Goal: Transaction & Acquisition: Subscribe to service/newsletter

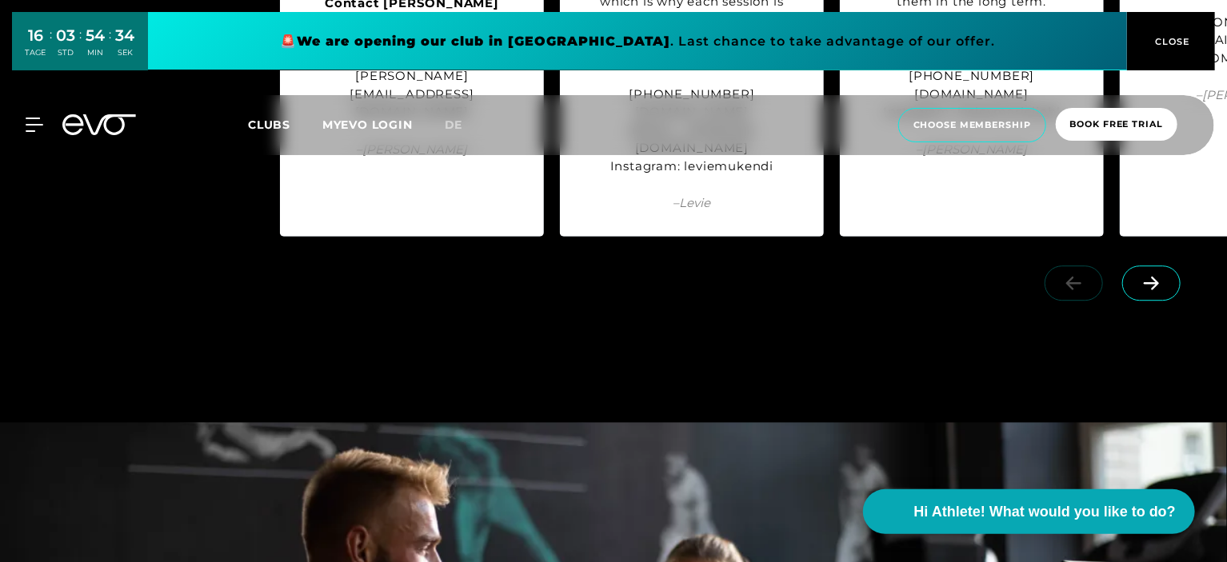
scroll to position [2382, 0]
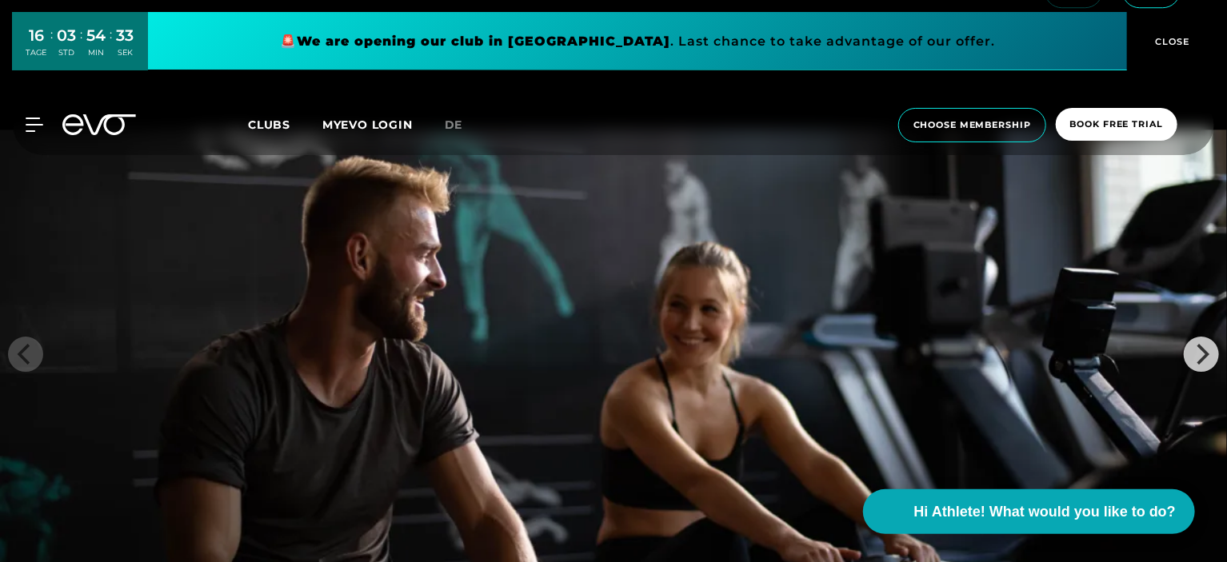
click at [274, 124] on span "Clubs" at bounding box center [269, 125] width 42 height 14
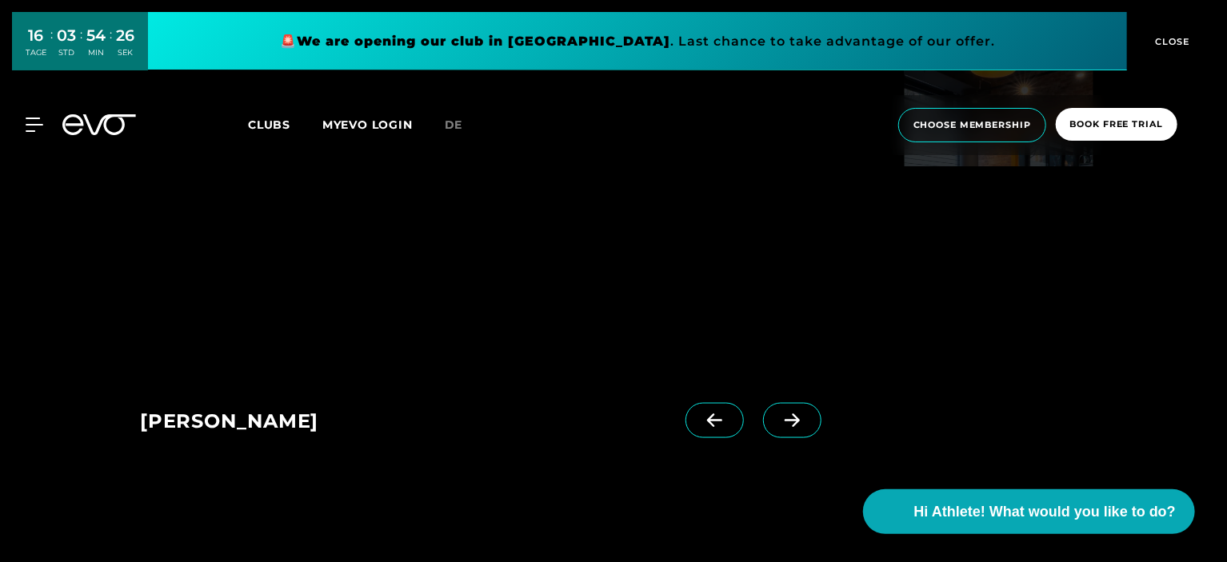
scroll to position [1008, 0]
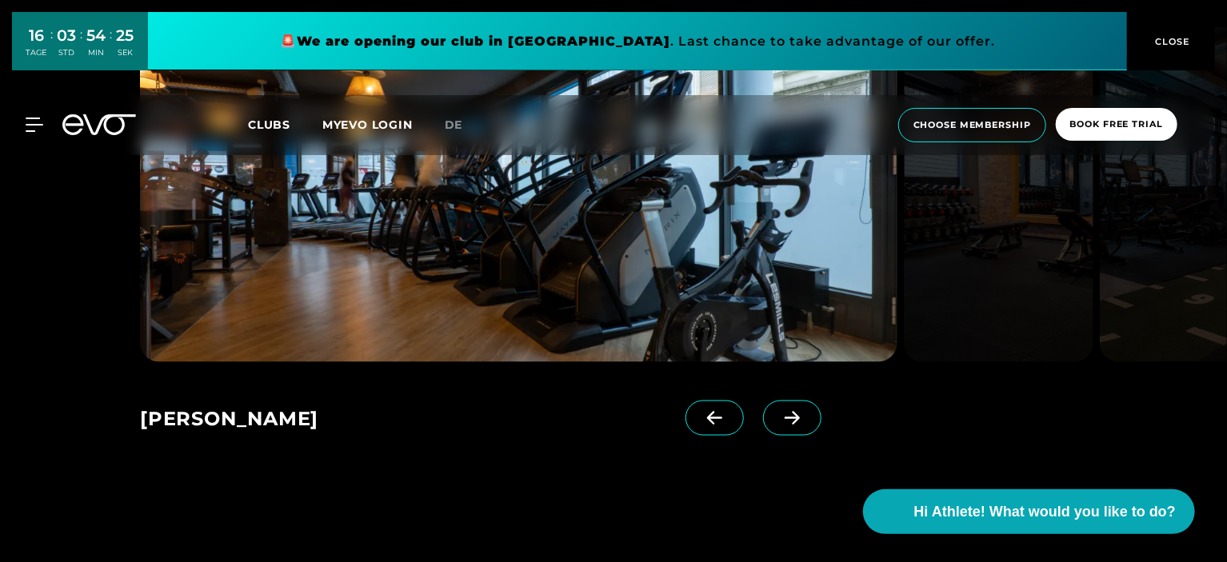
click at [780, 417] on icon at bounding box center [792, 418] width 28 height 14
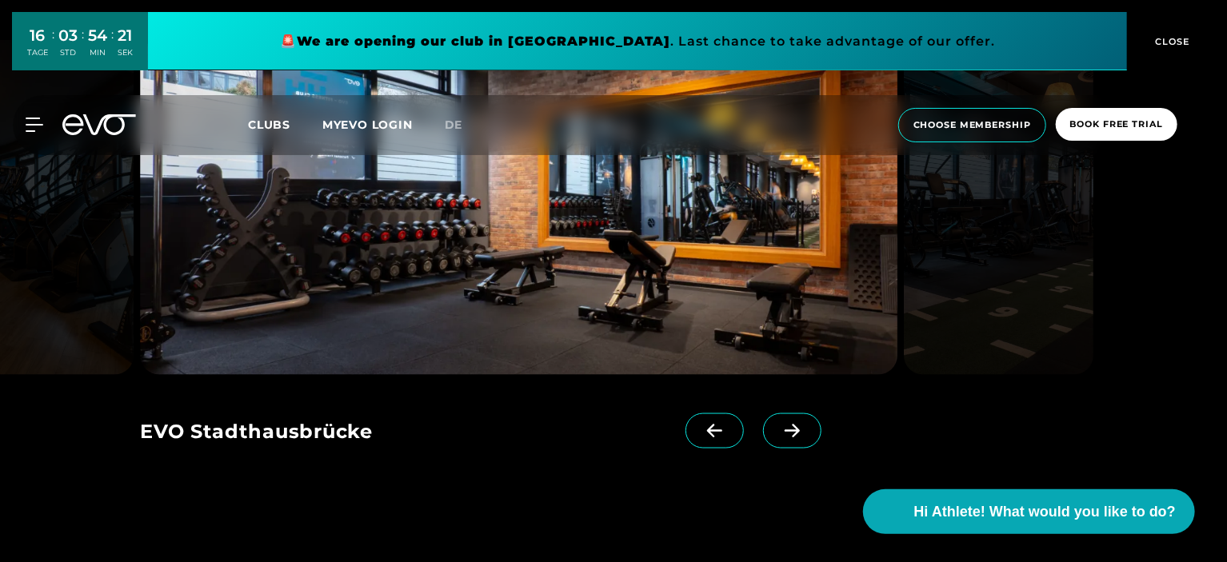
scroll to position [1001, 0]
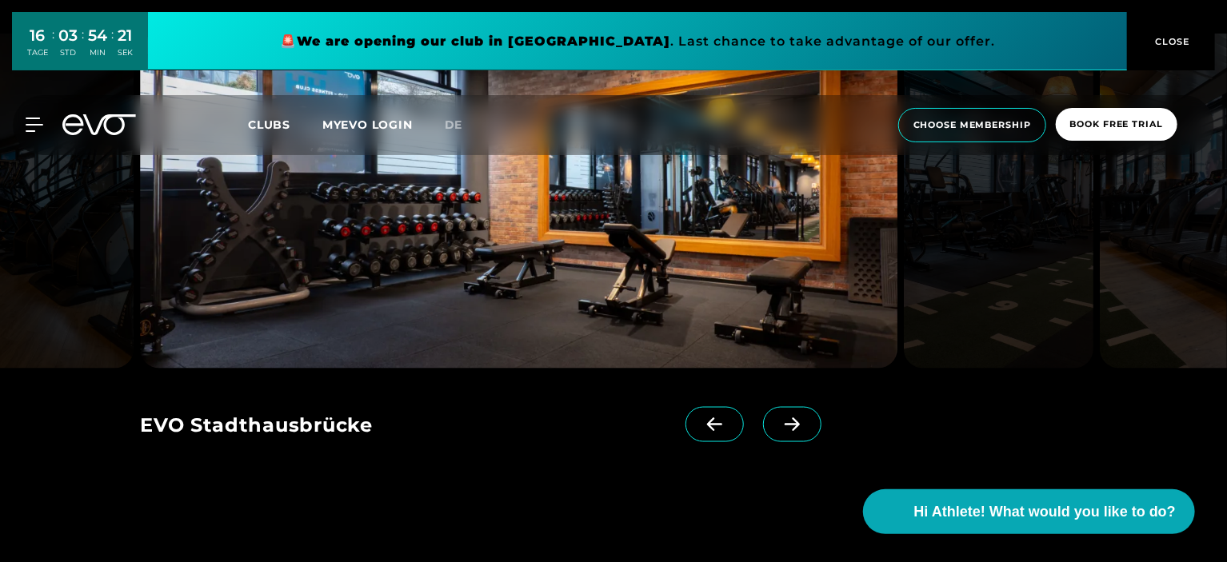
click at [775, 440] on span at bounding box center [792, 424] width 58 height 35
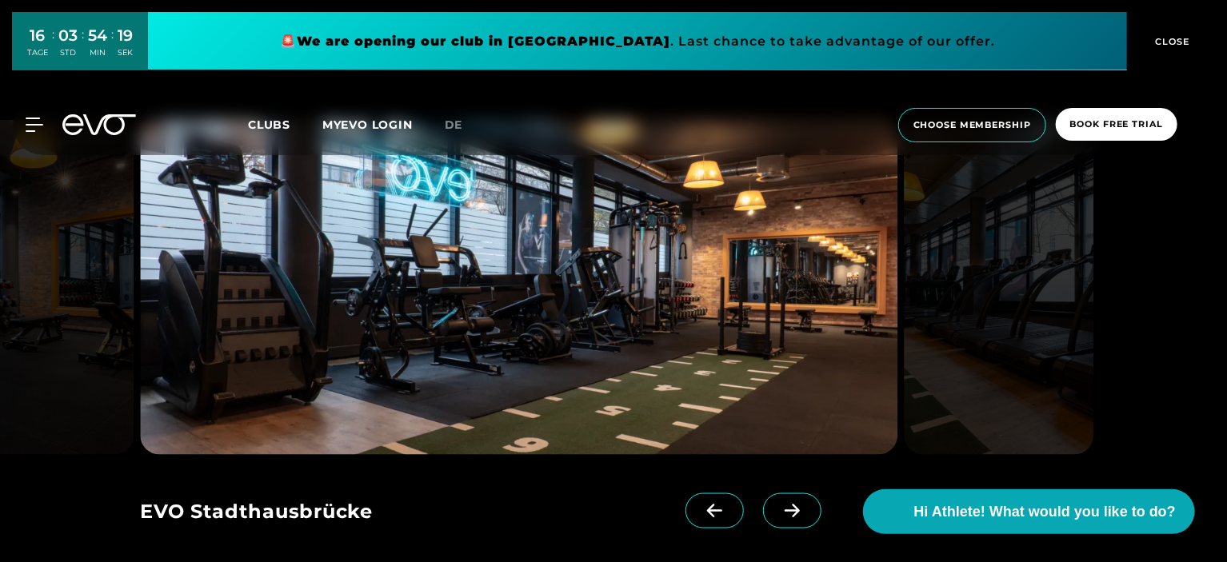
scroll to position [914, 0]
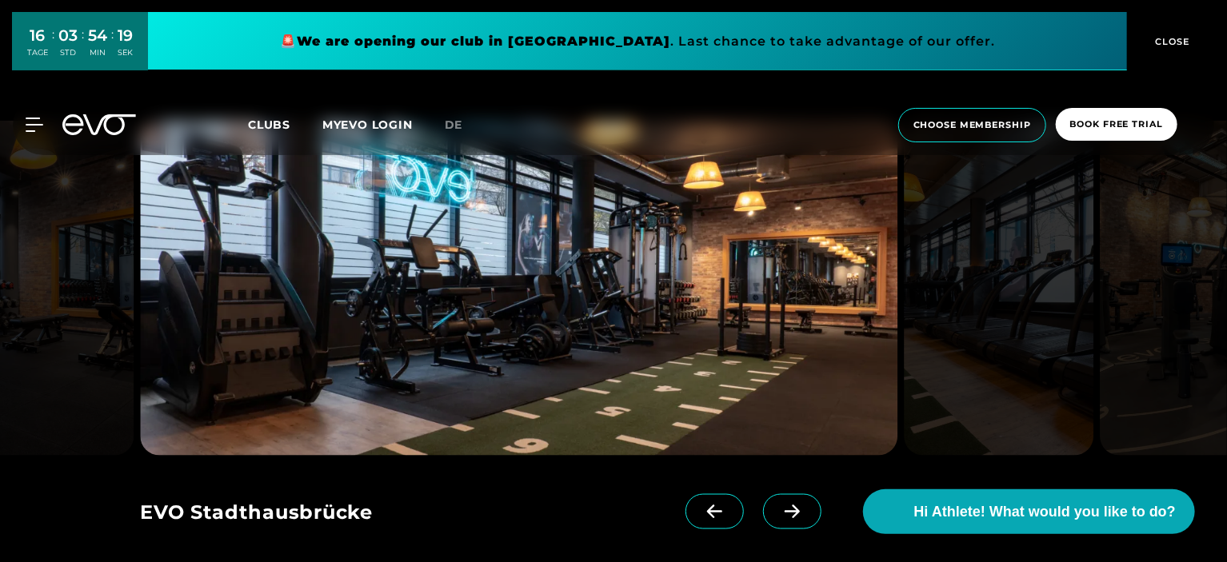
click at [778, 510] on icon at bounding box center [792, 512] width 28 height 14
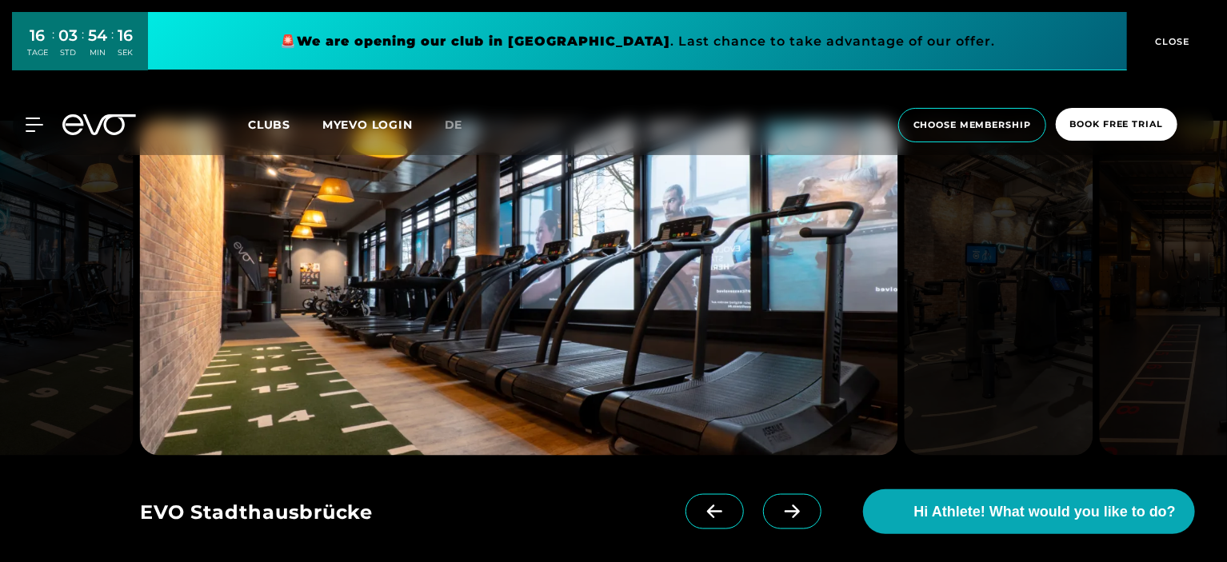
click at [778, 518] on icon at bounding box center [792, 512] width 28 height 14
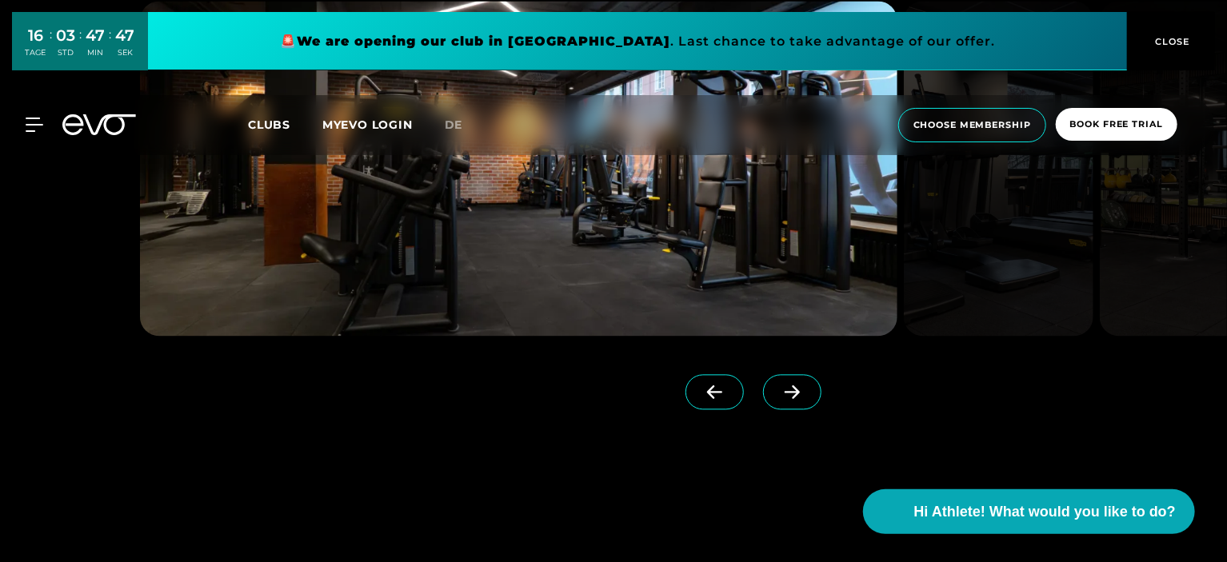
scroll to position [5158, 0]
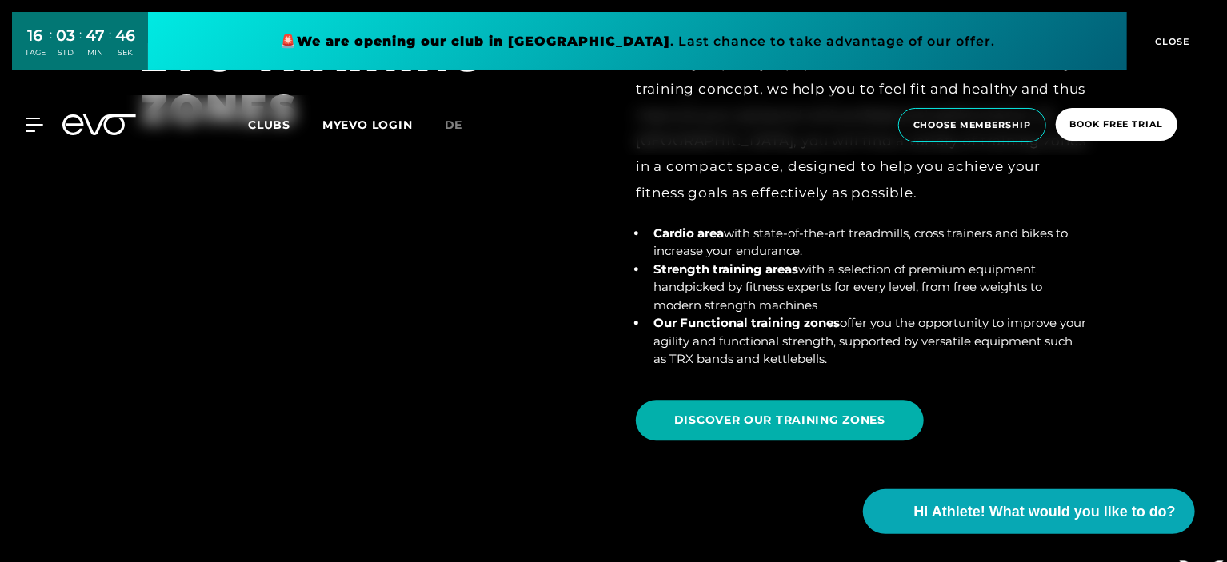
click at [1186, 46] on span "CLOSE" at bounding box center [1171, 41] width 39 height 14
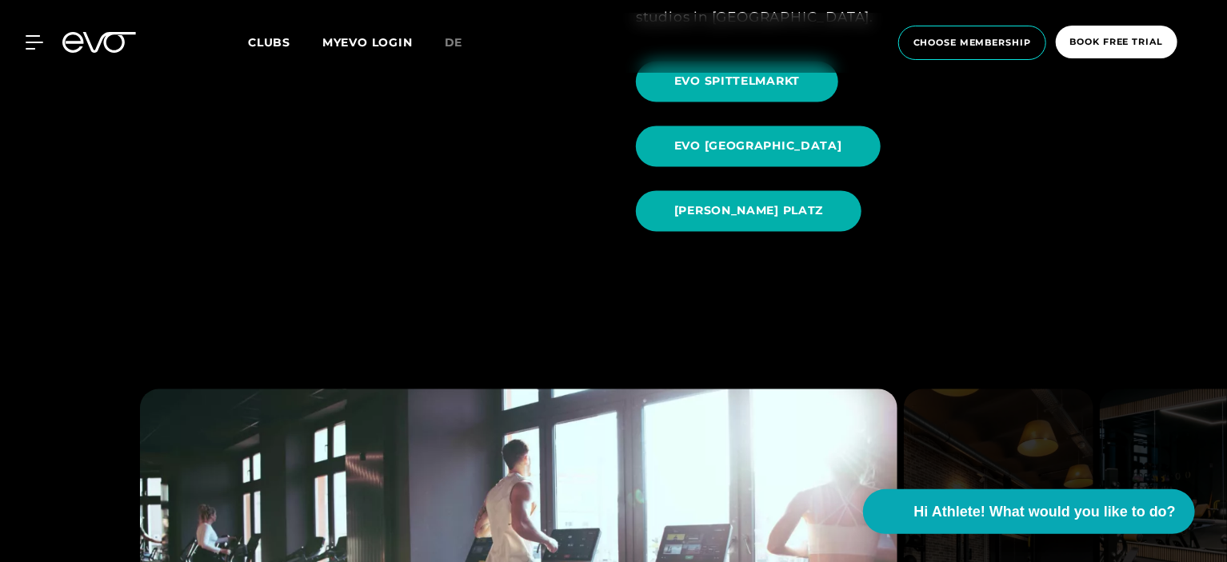
scroll to position [1647, 0]
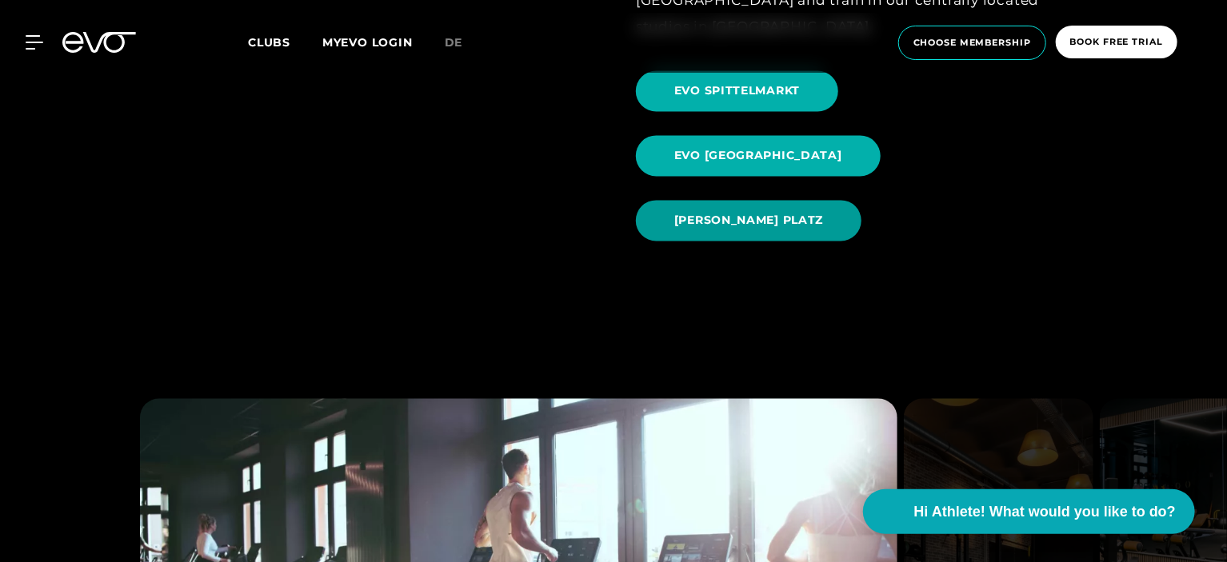
click at [790, 200] on span "EVO ROSENTHALER PLATZ" at bounding box center [749, 220] width 226 height 41
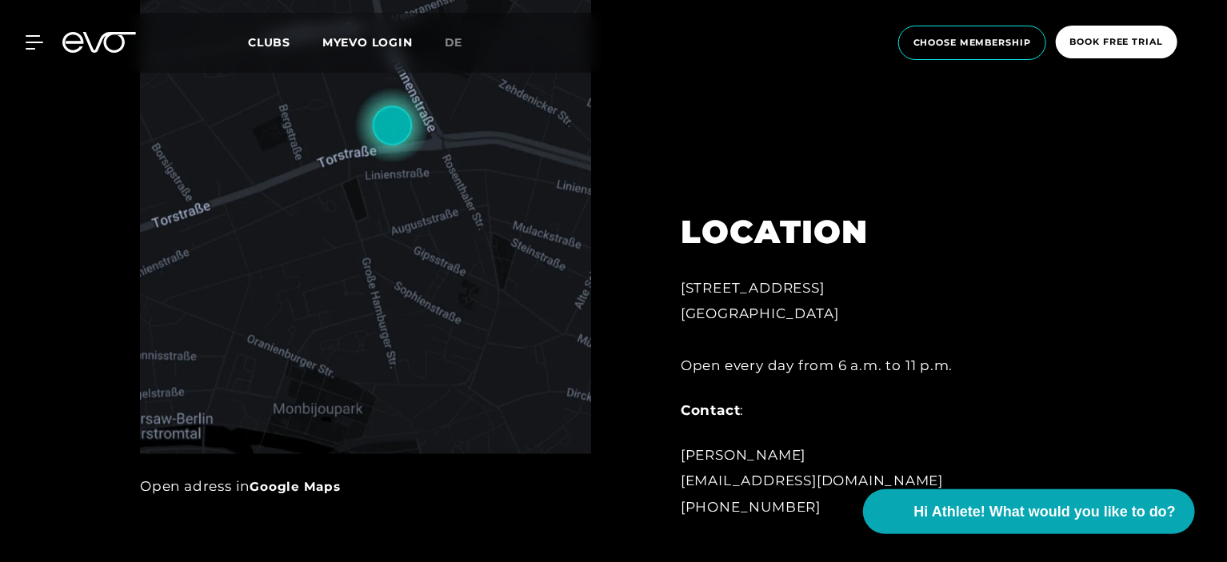
scroll to position [162, 0]
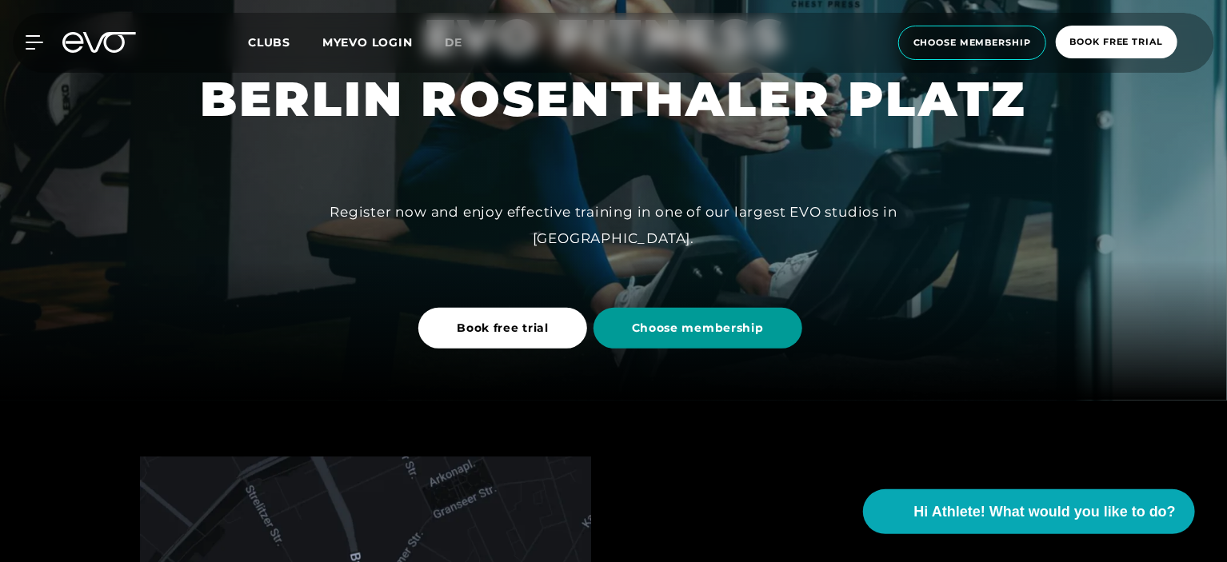
click at [695, 345] on span "Choose membership" at bounding box center [697, 328] width 209 height 41
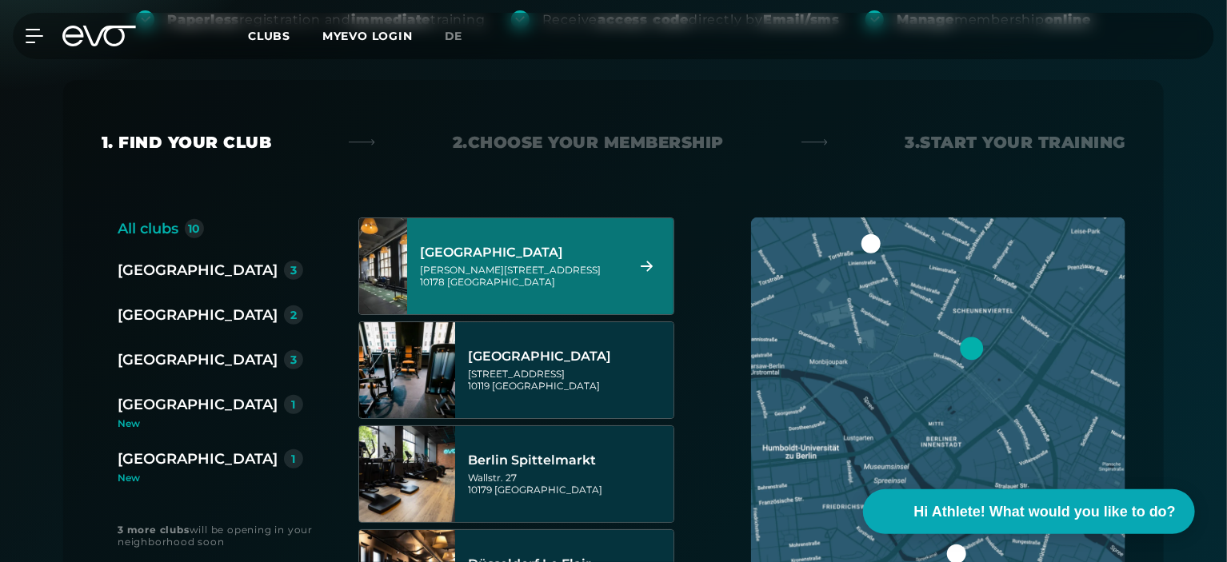
click at [573, 242] on div "[GEOGRAPHIC_DATA][STREET_ADDRESS][PERSON_NAME]" at bounding box center [520, 266] width 201 height 70
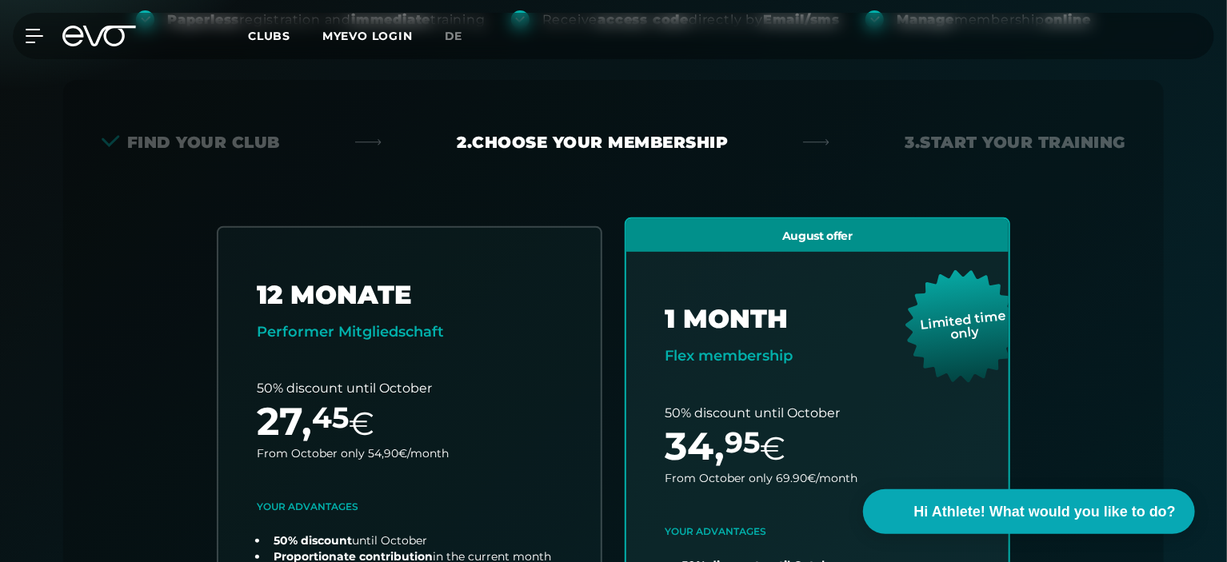
scroll to position [353, 0]
